Goal: Task Accomplishment & Management: Manage account settings

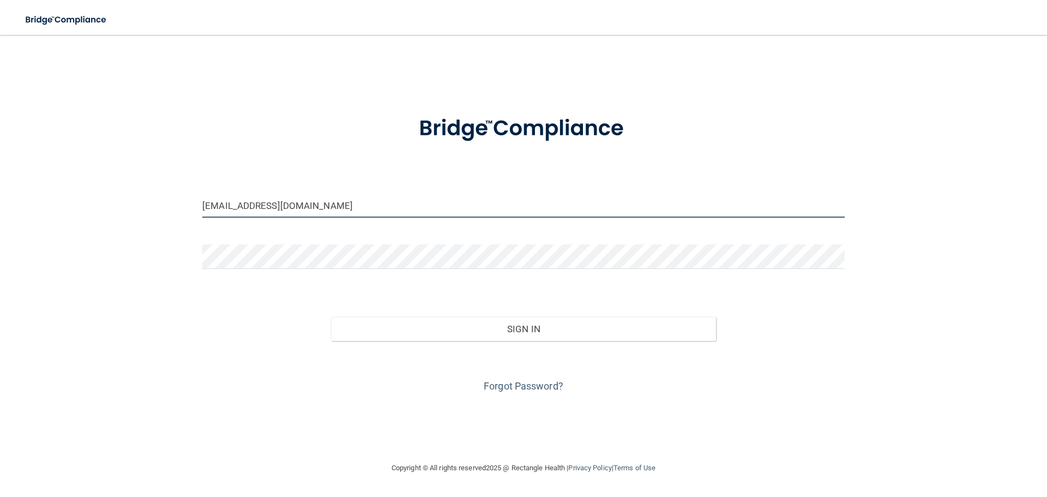
click at [393, 208] on input "[EMAIL_ADDRESS][DOMAIN_NAME]" at bounding box center [523, 205] width 642 height 25
drag, startPoint x: 393, startPoint y: 208, endPoint x: 141, endPoint y: 220, distance: 252.2
click at [141, 220] on div "[EMAIL_ADDRESS][DOMAIN_NAME] Invalid email/password. You don't have permission …" at bounding box center [523, 248] width 1003 height 405
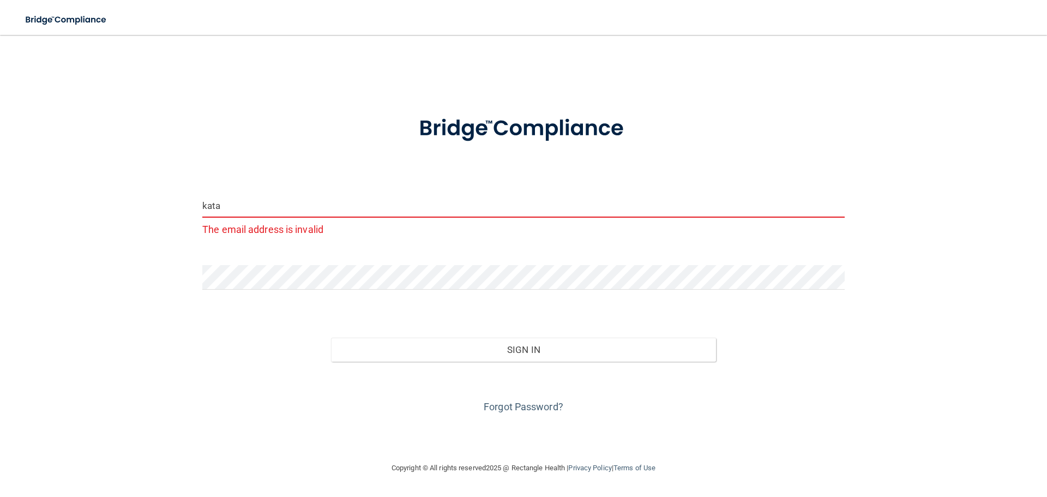
type input "[EMAIL_ADDRESS][DOMAIN_NAME]"
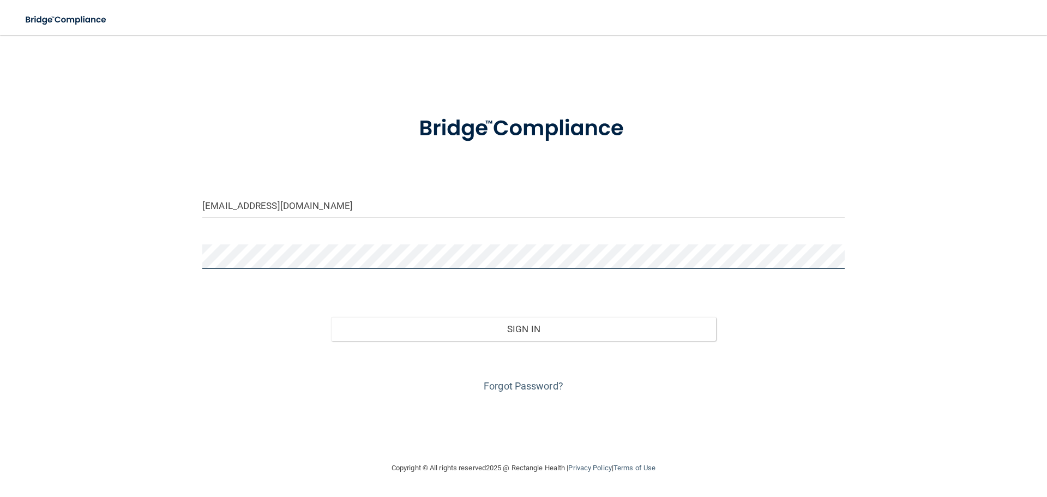
click at [140, 265] on div "[EMAIL_ADDRESS][DOMAIN_NAME] Invalid email/password. You don't have permission …" at bounding box center [523, 248] width 1003 height 405
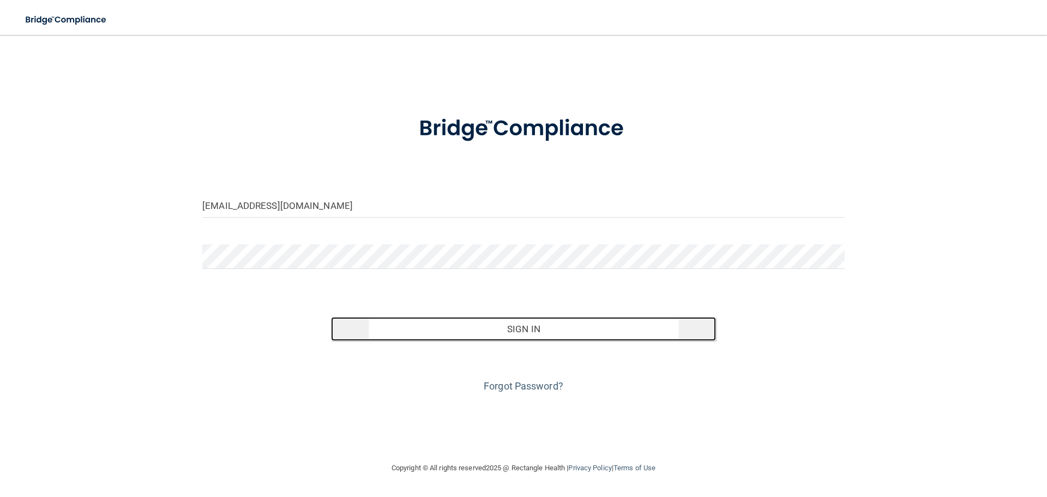
click at [524, 336] on button "Sign In" at bounding box center [523, 329] width 385 height 24
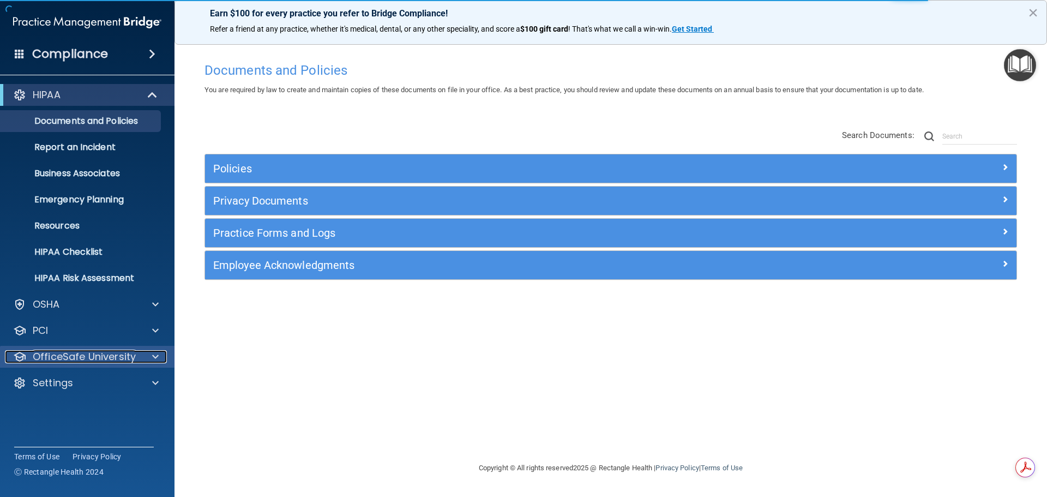
click at [132, 357] on p "OfficeSafe University" at bounding box center [84, 356] width 103 height 13
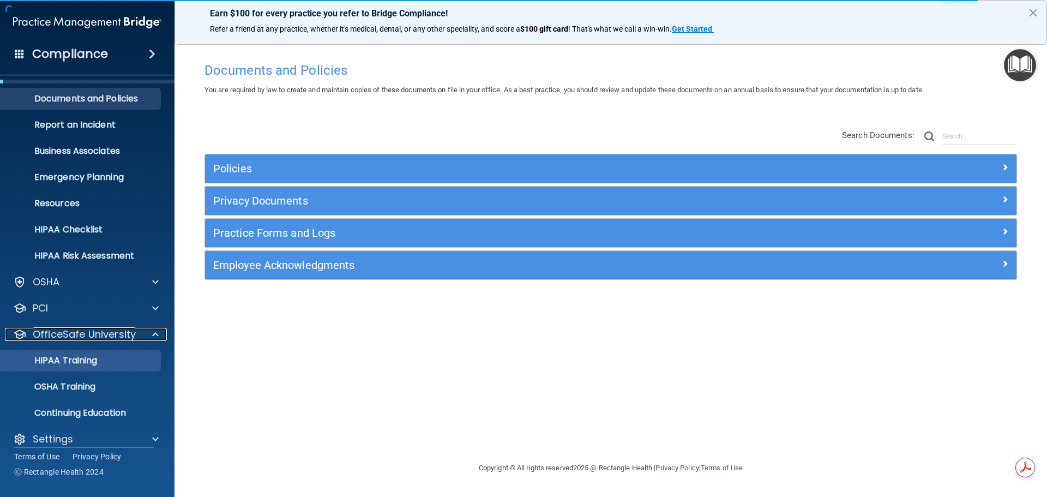
scroll to position [34, 0]
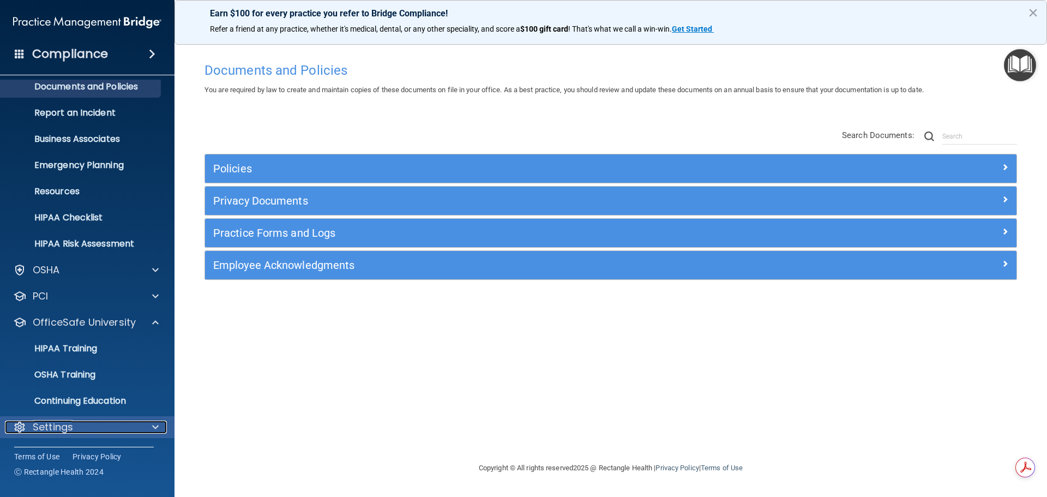
click at [141, 423] on div at bounding box center [153, 426] width 27 height 13
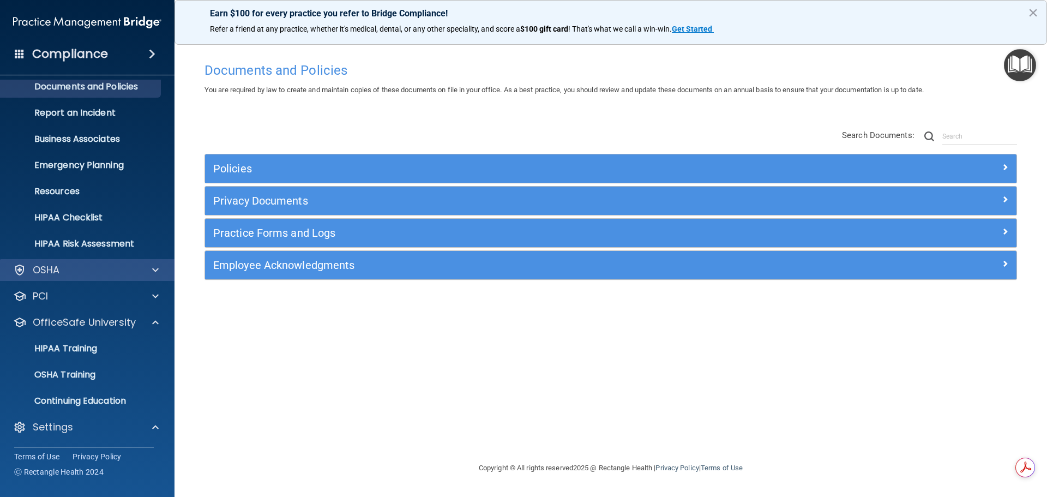
click at [131, 262] on div "OSHA" at bounding box center [87, 270] width 175 height 22
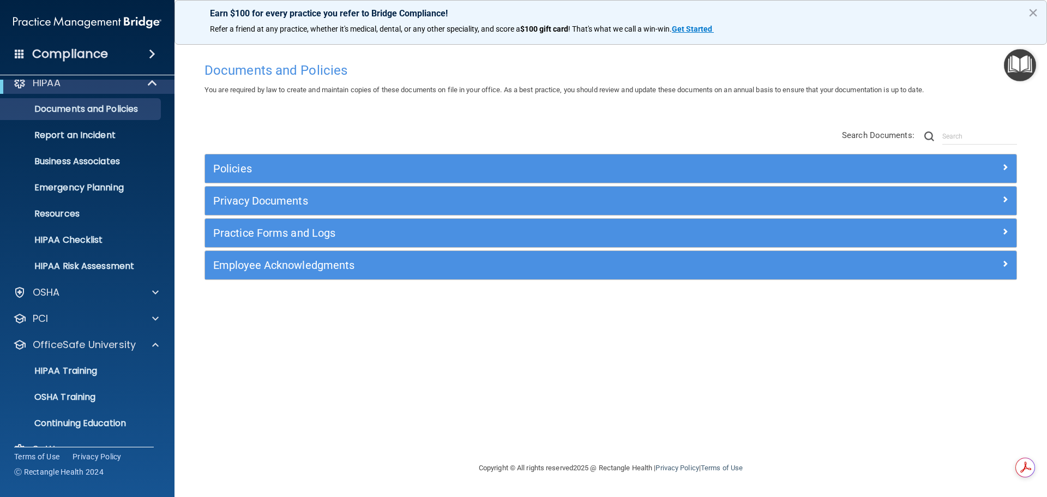
scroll to position [0, 0]
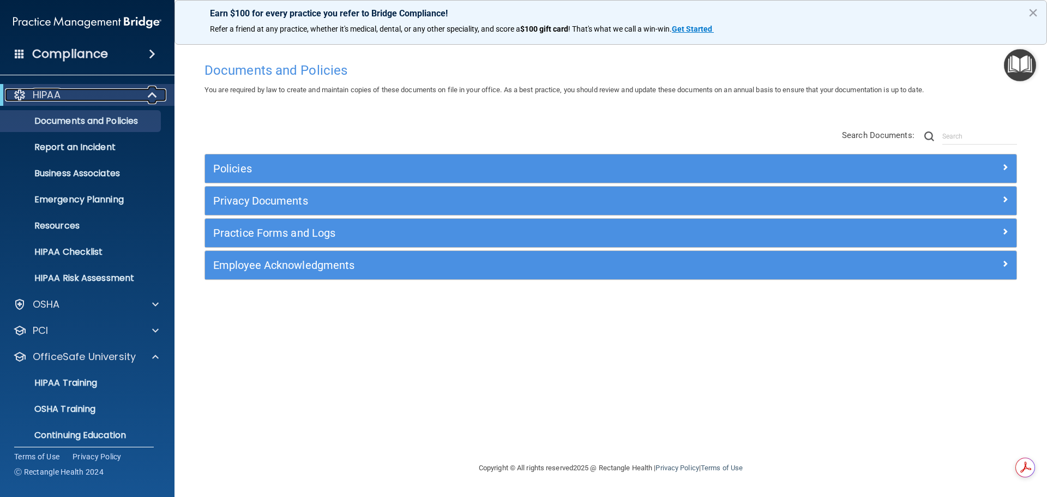
click at [154, 90] on span at bounding box center [153, 94] width 9 height 13
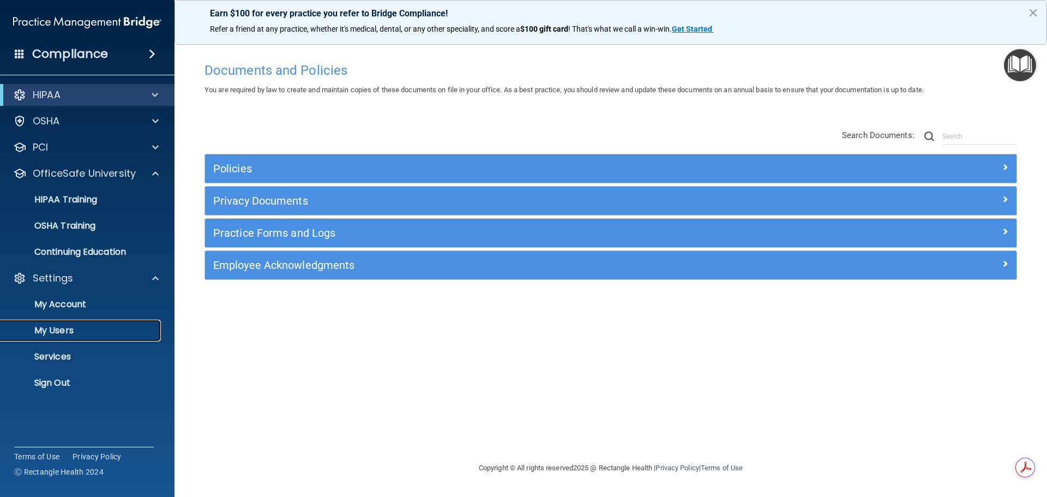
click at [68, 334] on p "My Users" at bounding box center [81, 330] width 149 height 11
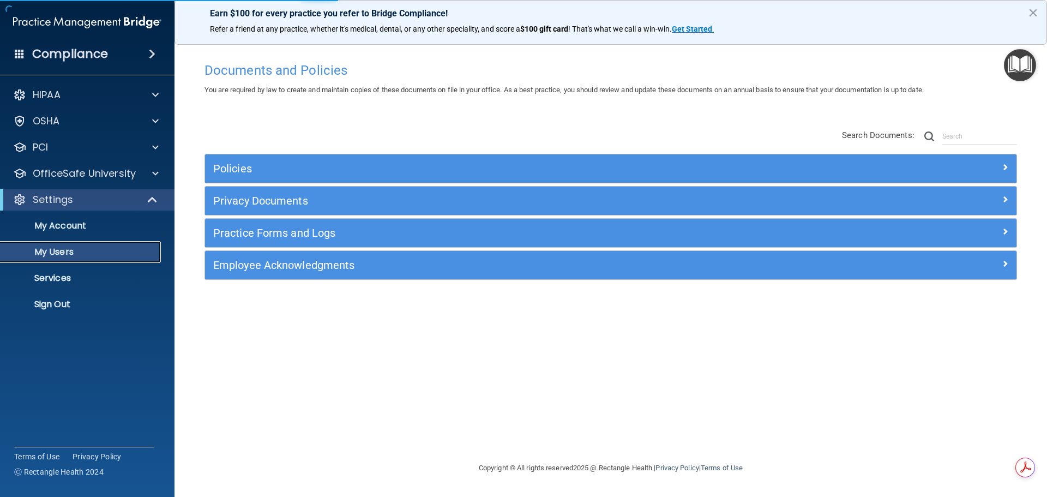
select select "20"
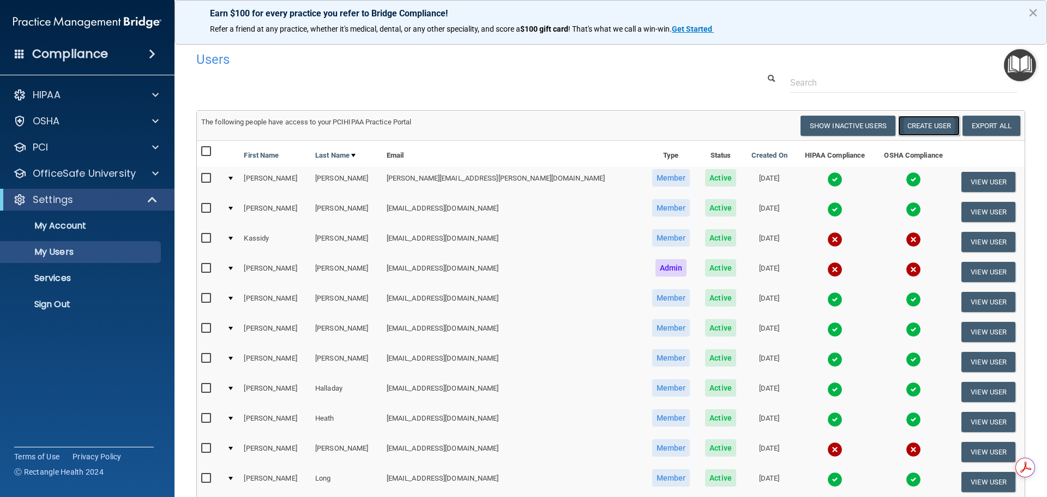
click at [925, 119] on button "Create User" at bounding box center [929, 126] width 62 height 20
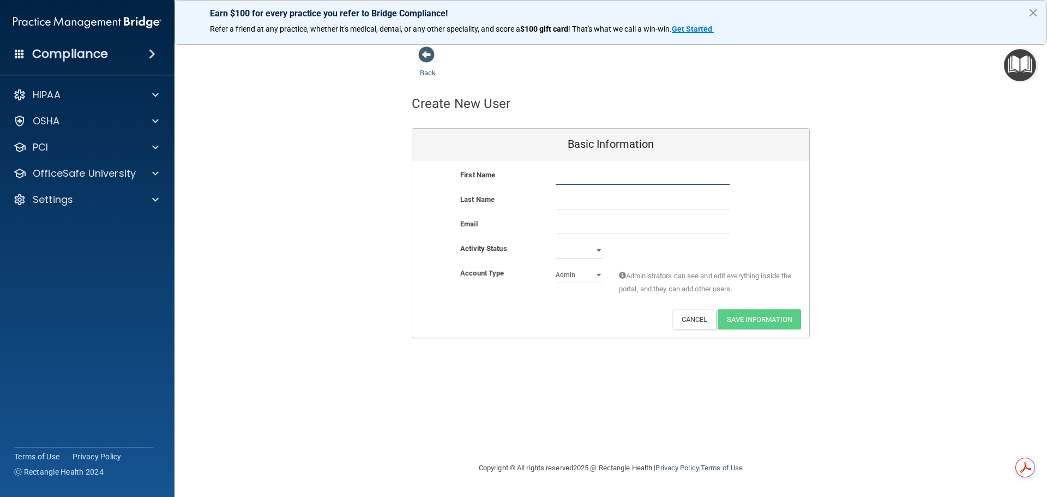
click at [593, 184] on input "text" at bounding box center [643, 176] width 174 height 16
type input "[PERSON_NAME]"
click at [600, 229] on input "email" at bounding box center [643, 226] width 174 height 16
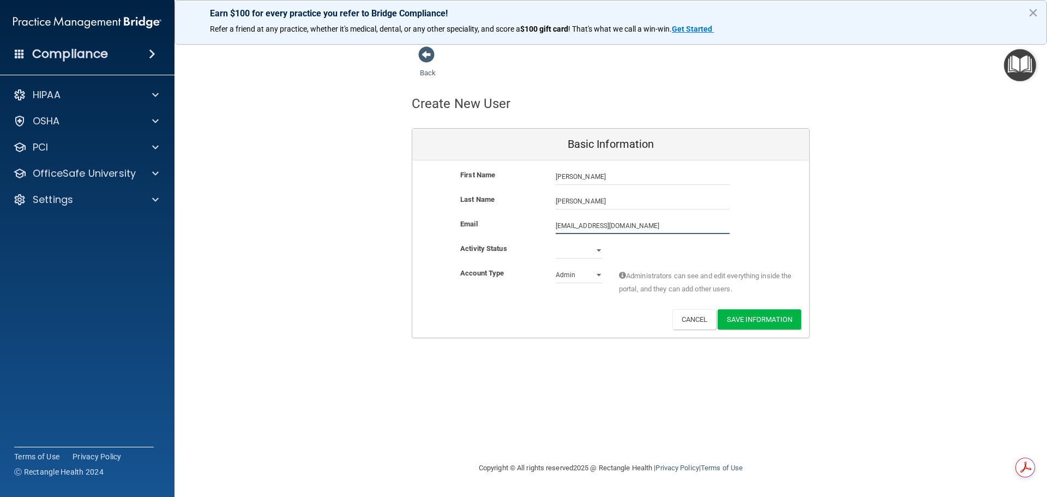
type input "[EMAIL_ADDRESS][DOMAIN_NAME]"
click at [596, 275] on select "Admin Member" at bounding box center [579, 277] width 47 height 16
select select "practice_member"
click at [556, 267] on select "Admin Member" at bounding box center [579, 275] width 47 height 16
click at [762, 320] on button "Save Information" at bounding box center [758, 319] width 83 height 20
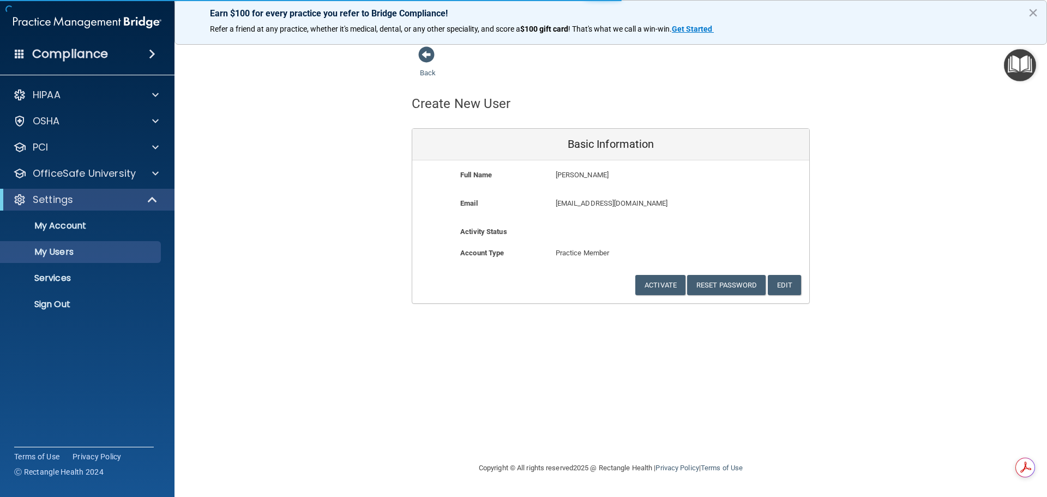
select select "20"
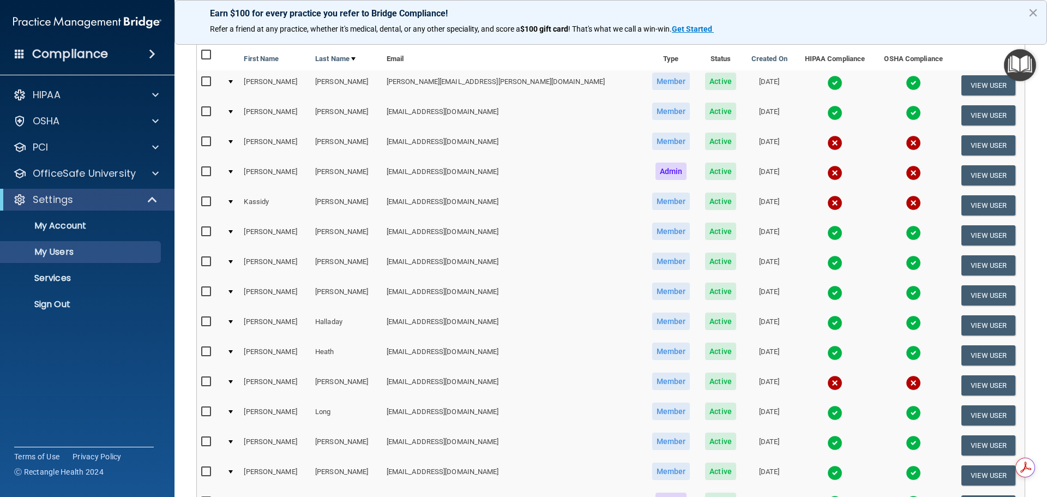
scroll to position [164, 0]
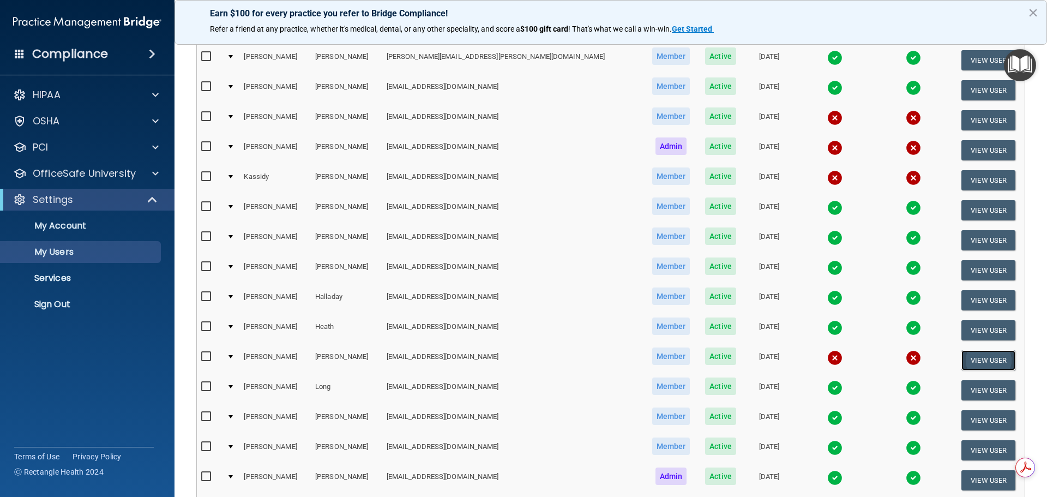
click at [981, 358] on button "View User" at bounding box center [988, 360] width 54 height 20
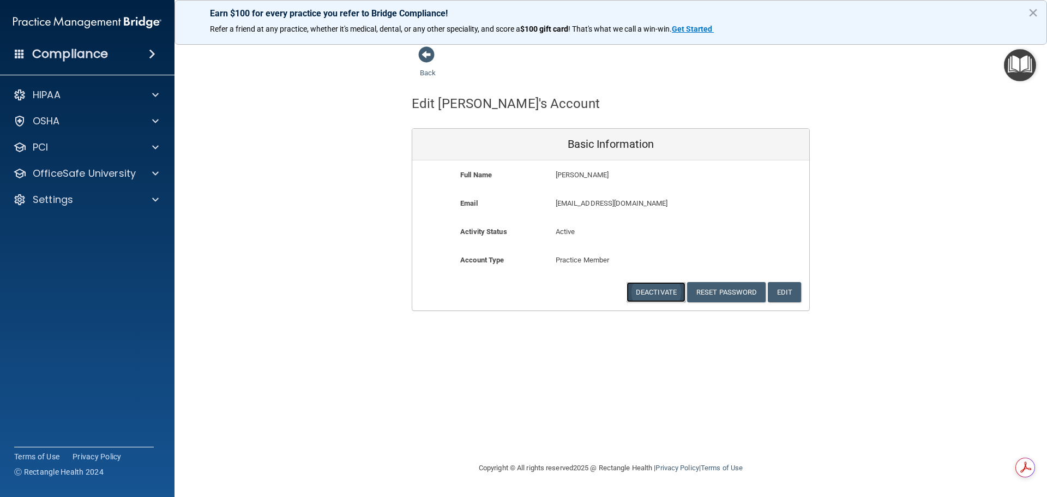
click at [665, 294] on button "Deactivate" at bounding box center [655, 292] width 59 height 20
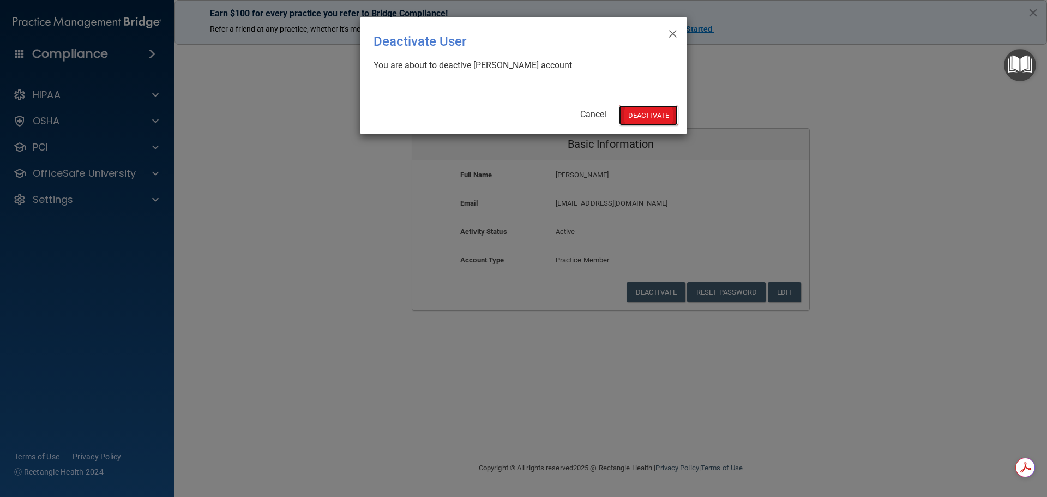
click at [653, 119] on button "Deactivate" at bounding box center [648, 115] width 59 height 20
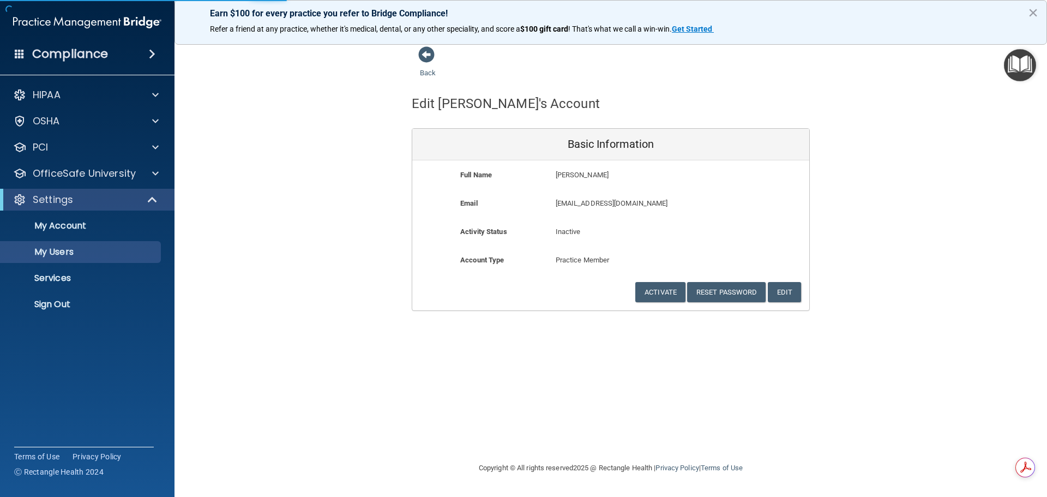
select select "20"
